Goal: Information Seeking & Learning: Learn about a topic

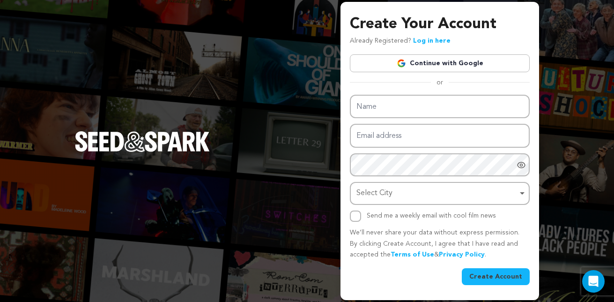
click at [423, 61] on link "Continue with Google" at bounding box center [440, 63] width 180 height 18
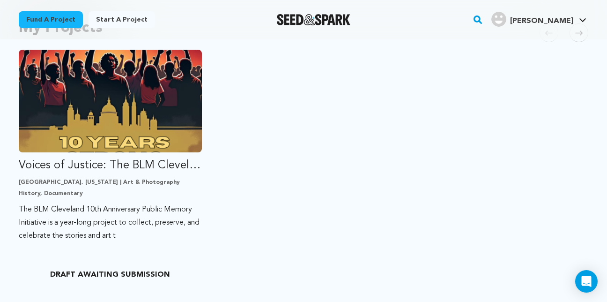
scroll to position [234, 0]
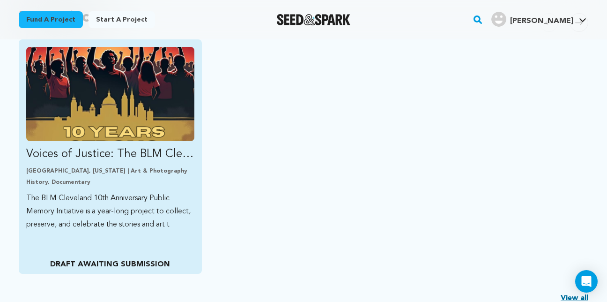
click at [122, 123] on img "Fund Voices of Justice: The BLM Cleveland Public Memory Project" at bounding box center [110, 94] width 168 height 94
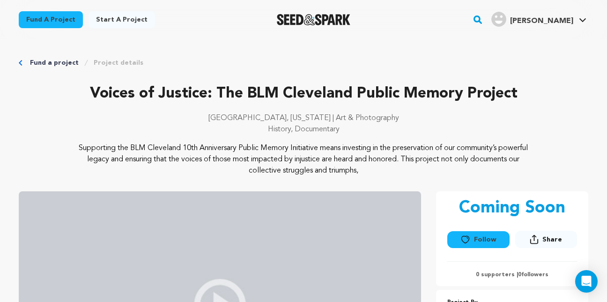
click at [506, 22] on img "Goldsby L.'s Profile" at bounding box center [498, 19] width 15 height 15
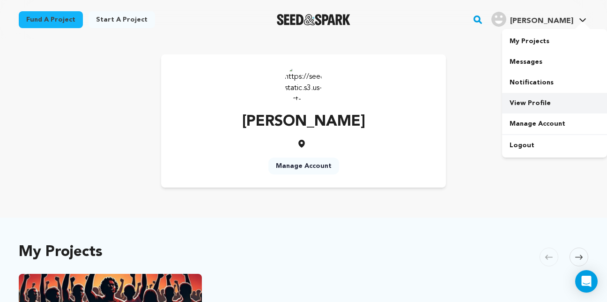
click at [533, 104] on link "View Profile" at bounding box center [554, 103] width 105 height 21
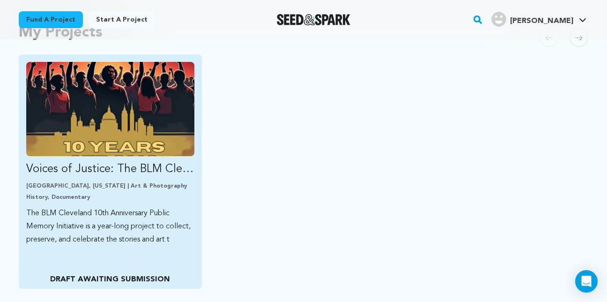
scroll to position [187, 0]
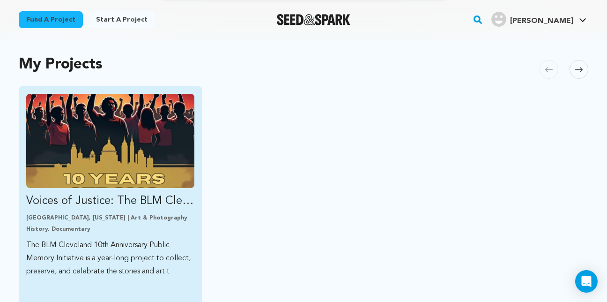
click at [169, 212] on link "Voices of Justice: The BLM Cleveland Public Memory Project Cleveland, Ohio | Ar…" at bounding box center [110, 186] width 168 height 184
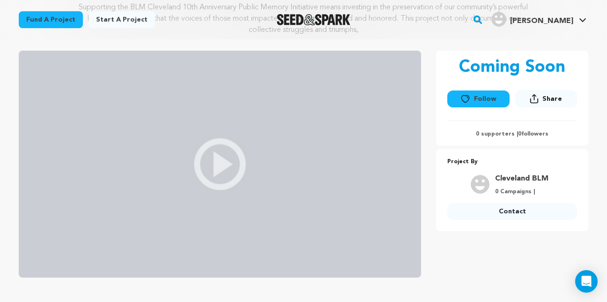
scroll to position [94, 0]
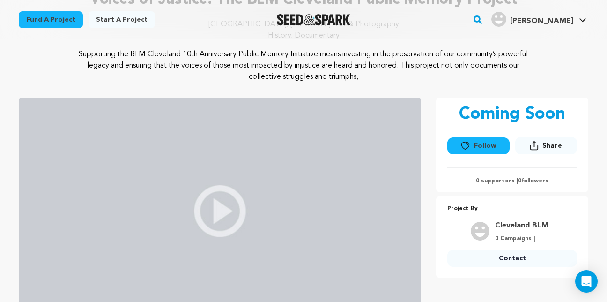
click at [221, 210] on img at bounding box center [220, 210] width 402 height 227
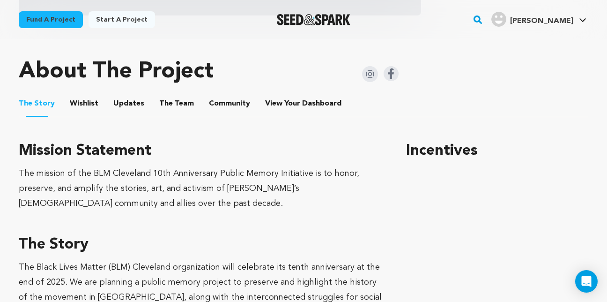
scroll to position [375, 0]
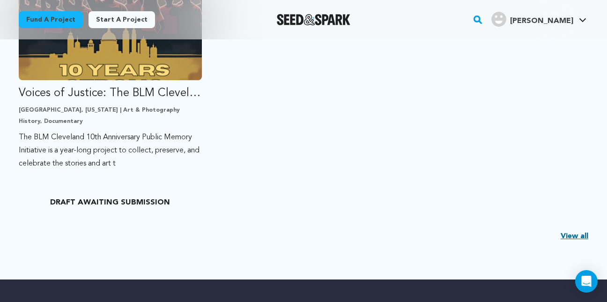
scroll to position [328, 0]
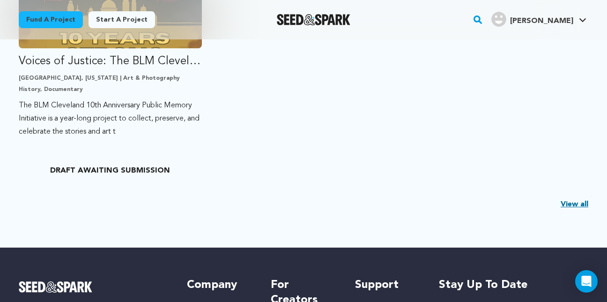
click at [578, 206] on link "View all" at bounding box center [575, 204] width 28 height 11
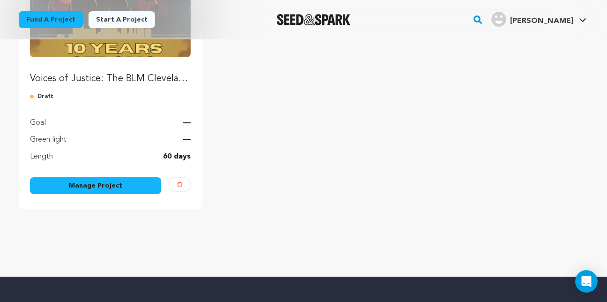
scroll to position [187, 0]
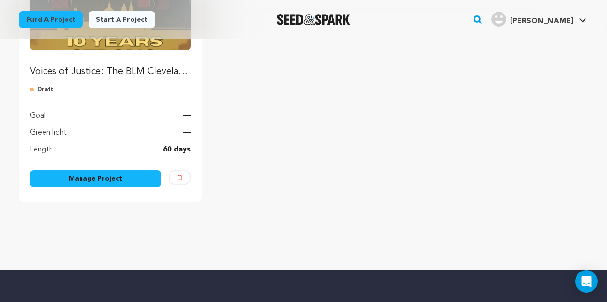
click at [127, 172] on link "Manage Project" at bounding box center [95, 178] width 131 height 17
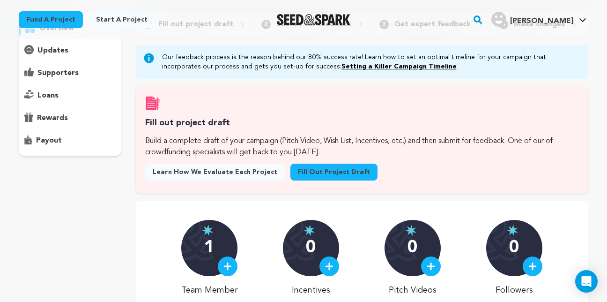
scroll to position [47, 0]
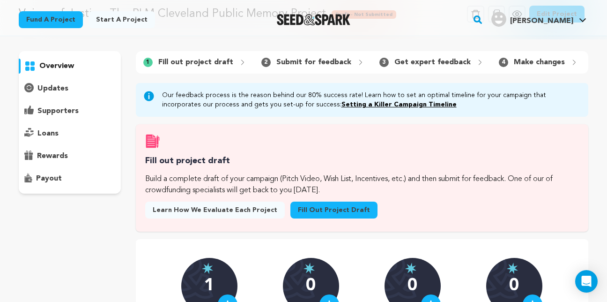
click at [53, 88] on p "updates" at bounding box center [52, 88] width 31 height 11
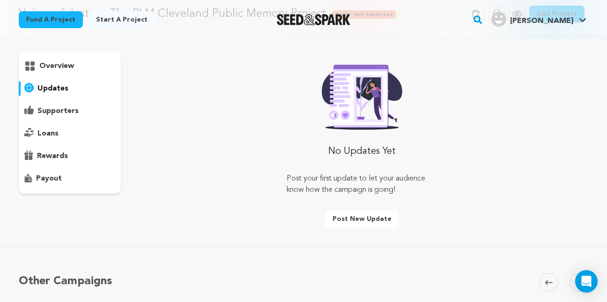
click at [67, 110] on p "supporters" at bounding box center [57, 110] width 41 height 11
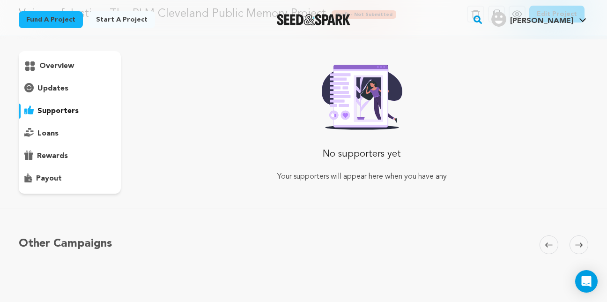
click at [56, 131] on p "loans" at bounding box center [47, 133] width 21 height 11
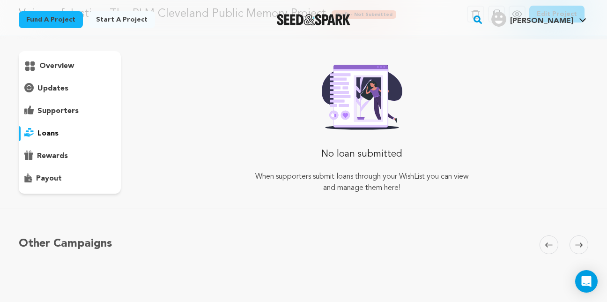
click at [65, 153] on p "rewards" at bounding box center [52, 155] width 31 height 11
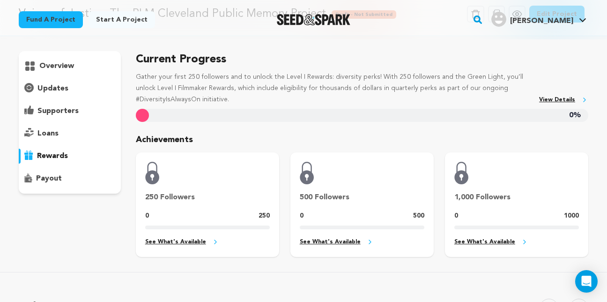
scroll to position [94, 0]
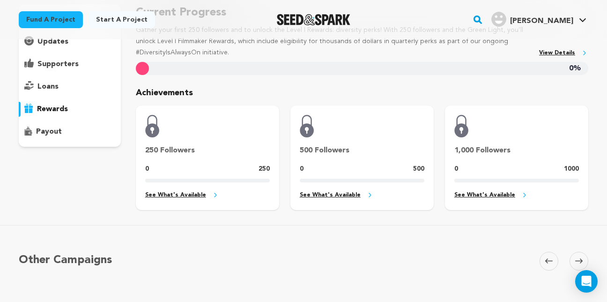
click at [90, 133] on div "payout" at bounding box center [70, 131] width 102 height 15
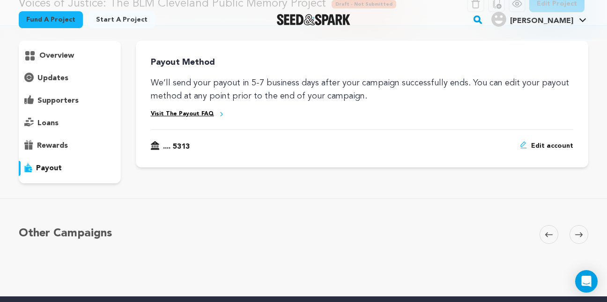
scroll to position [47, 0]
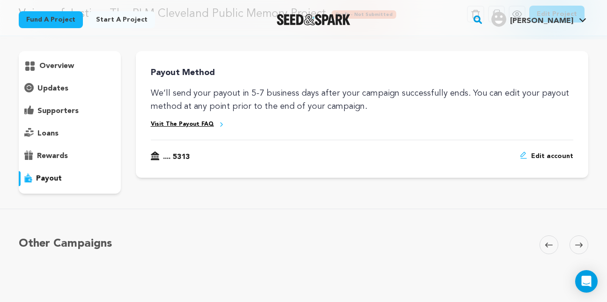
click at [82, 111] on div "supporters" at bounding box center [70, 111] width 102 height 15
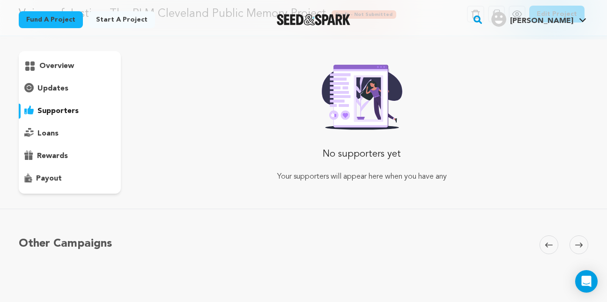
click at [64, 91] on p "updates" at bounding box center [52, 88] width 31 height 11
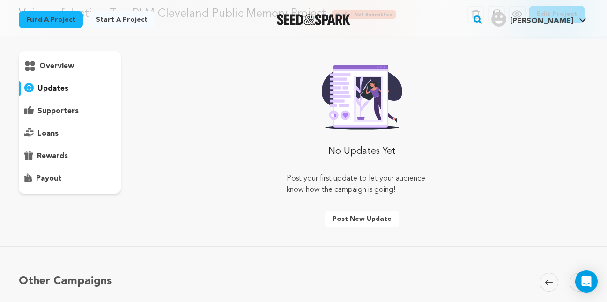
click at [73, 67] on p "overview" at bounding box center [56, 65] width 35 height 11
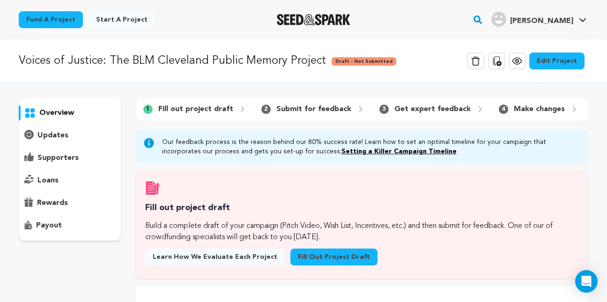
click at [293, 110] on p "Submit for feedback" at bounding box center [313, 109] width 75 height 11
click at [263, 107] on span "2" at bounding box center [265, 108] width 9 height 9
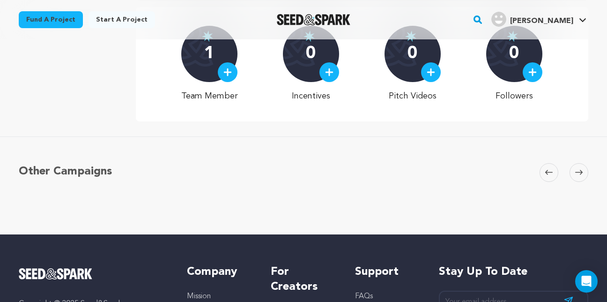
scroll to position [328, 0]
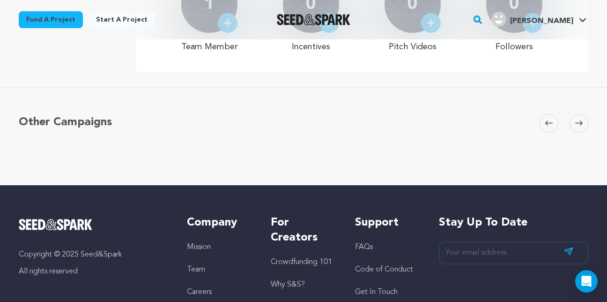
click at [581, 126] on icon at bounding box center [578, 122] width 7 height 7
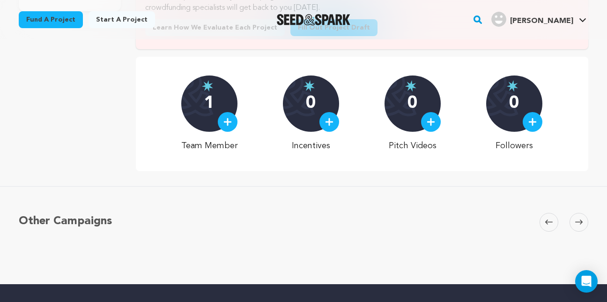
scroll to position [281, 0]
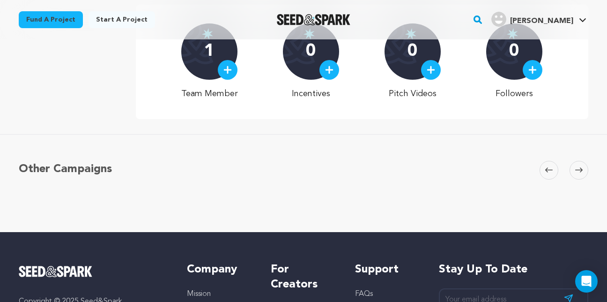
click at [579, 173] on icon at bounding box center [578, 169] width 7 height 7
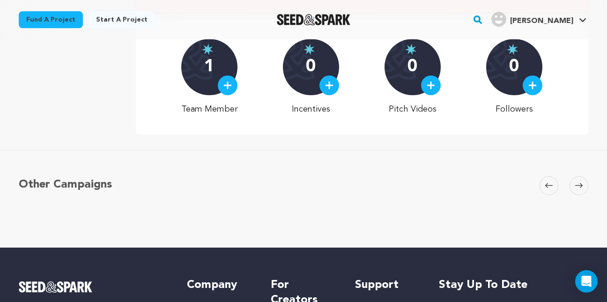
scroll to position [234, 0]
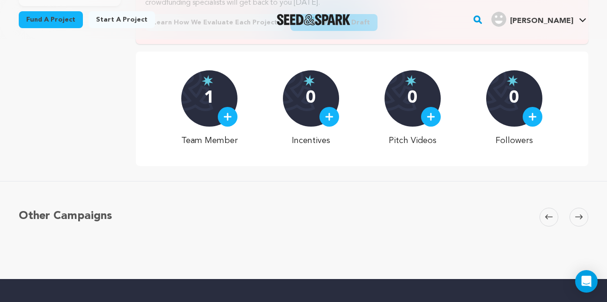
click at [577, 220] on icon at bounding box center [578, 216] width 7 height 7
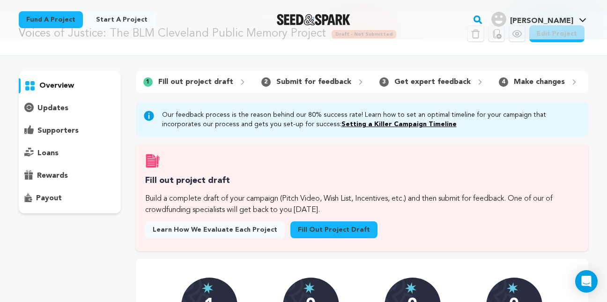
scroll to position [0, 0]
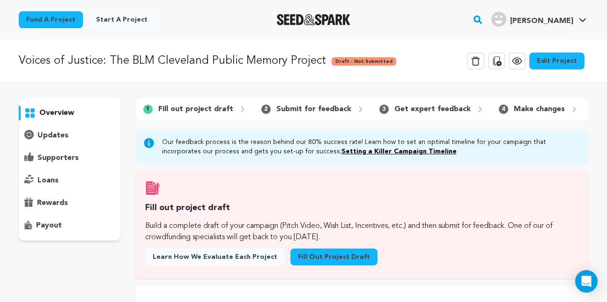
click at [476, 110] on icon at bounding box center [479, 108] width 7 height 7
click at [52, 112] on p "overview" at bounding box center [56, 112] width 35 height 11
click at [523, 62] on icon at bounding box center [517, 60] width 11 height 11
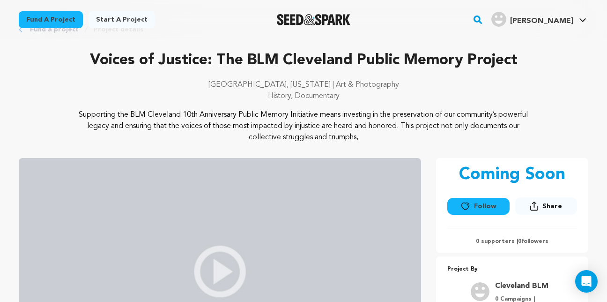
scroll to position [94, 0]
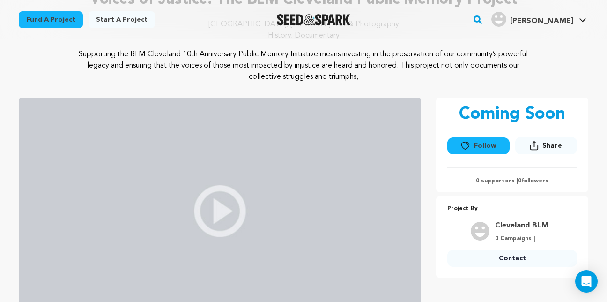
click at [474, 142] on button "Follow" at bounding box center [478, 145] width 62 height 17
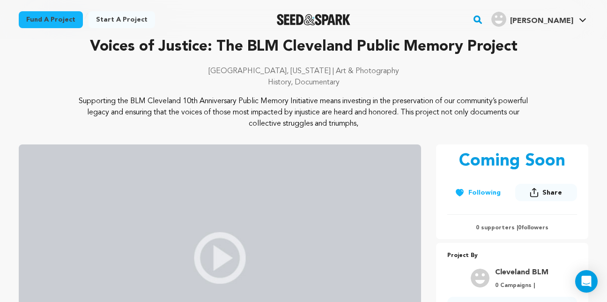
scroll to position [0, 0]
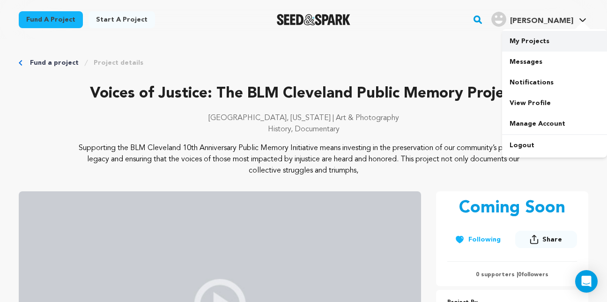
click at [536, 40] on link "My Projects" at bounding box center [554, 41] width 105 height 21
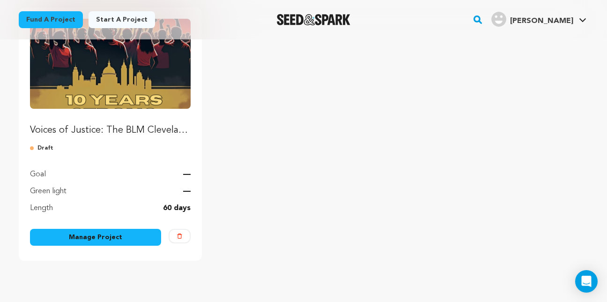
scroll to position [141, 0]
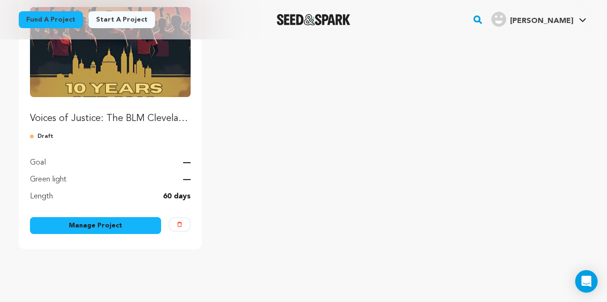
click at [63, 221] on link "Manage Project" at bounding box center [95, 225] width 131 height 17
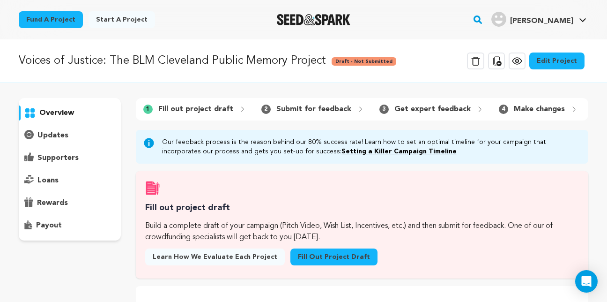
click at [343, 155] on link "Setting a Killer Campaign Timeline" at bounding box center [399, 151] width 115 height 7
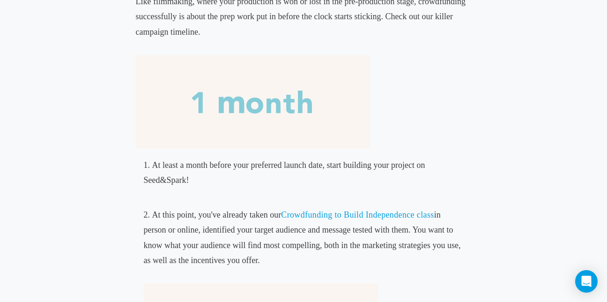
scroll to position [328, 0]
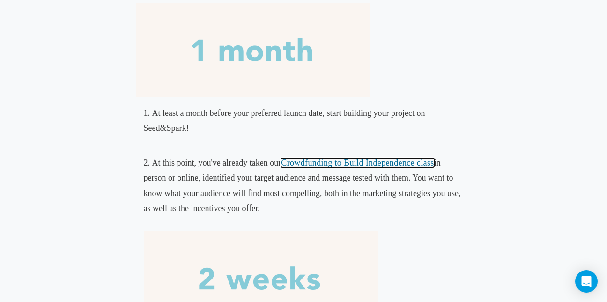
click at [370, 162] on link "Crowdfunding to Build Independence class" at bounding box center [357, 162] width 153 height 9
